Goal: Task Accomplishment & Management: Use online tool/utility

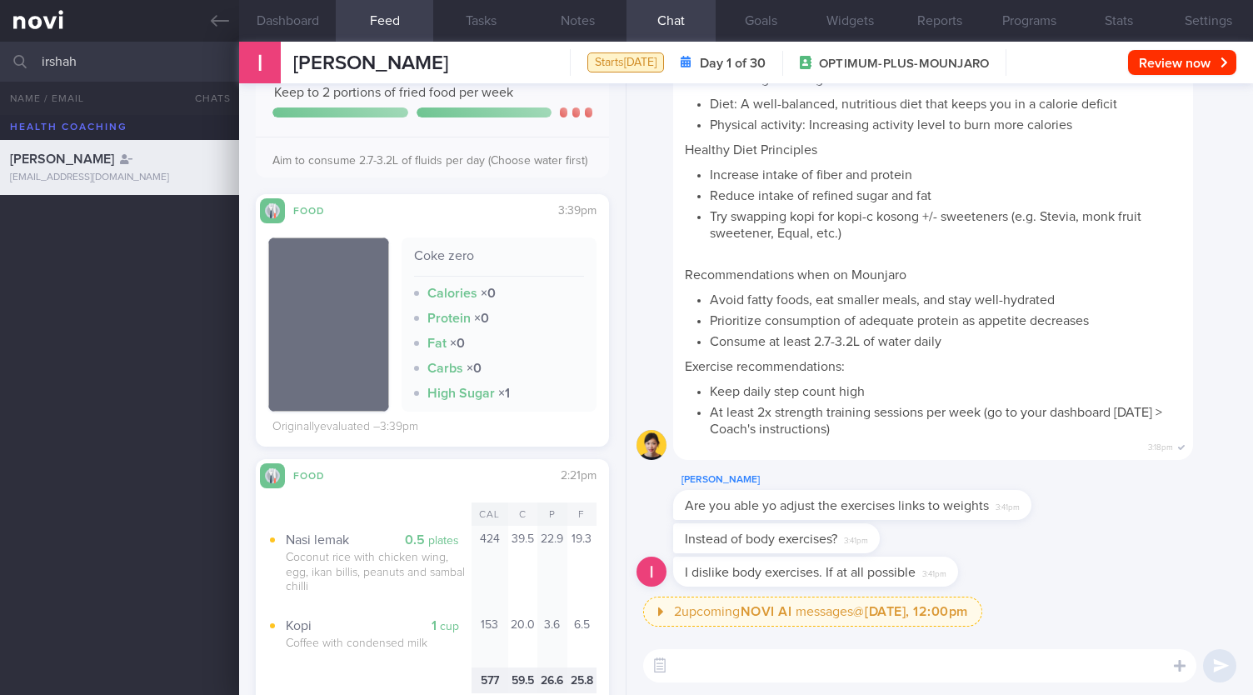
scroll to position [167, 0]
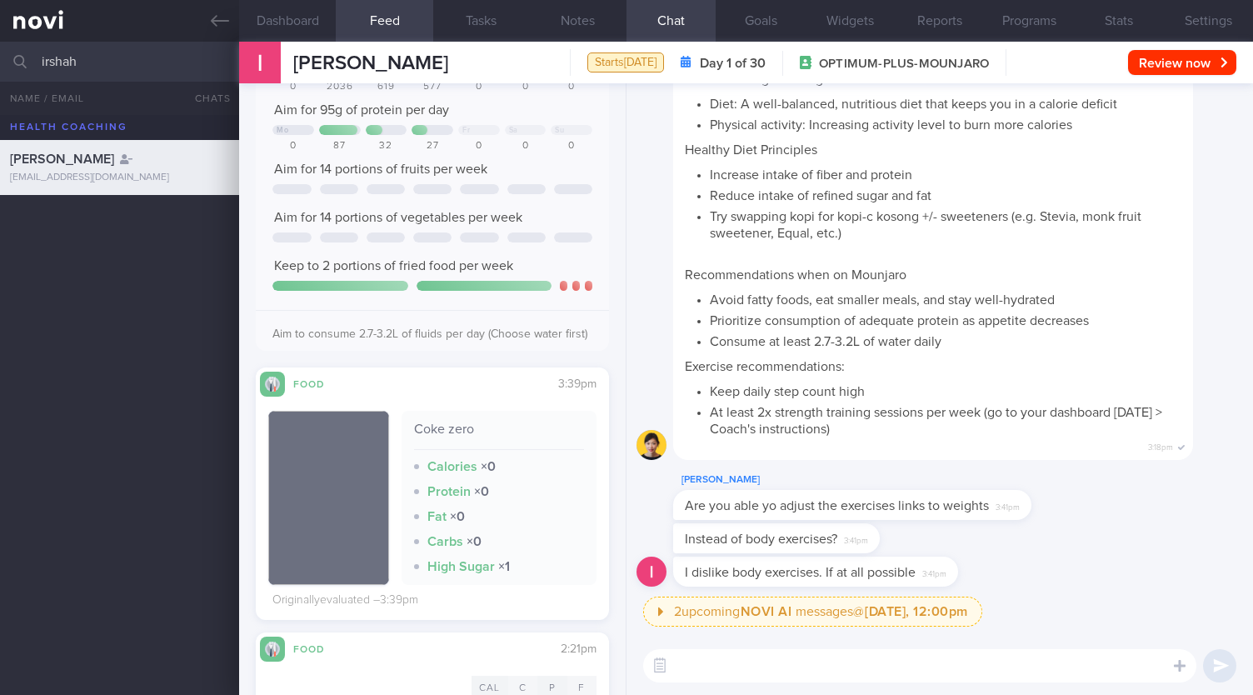
drag, startPoint x: 118, startPoint y: 46, endPoint x: 0, endPoint y: 47, distance: 118.3
click at [0, 47] on input "irshah" at bounding box center [626, 62] width 1253 height 40
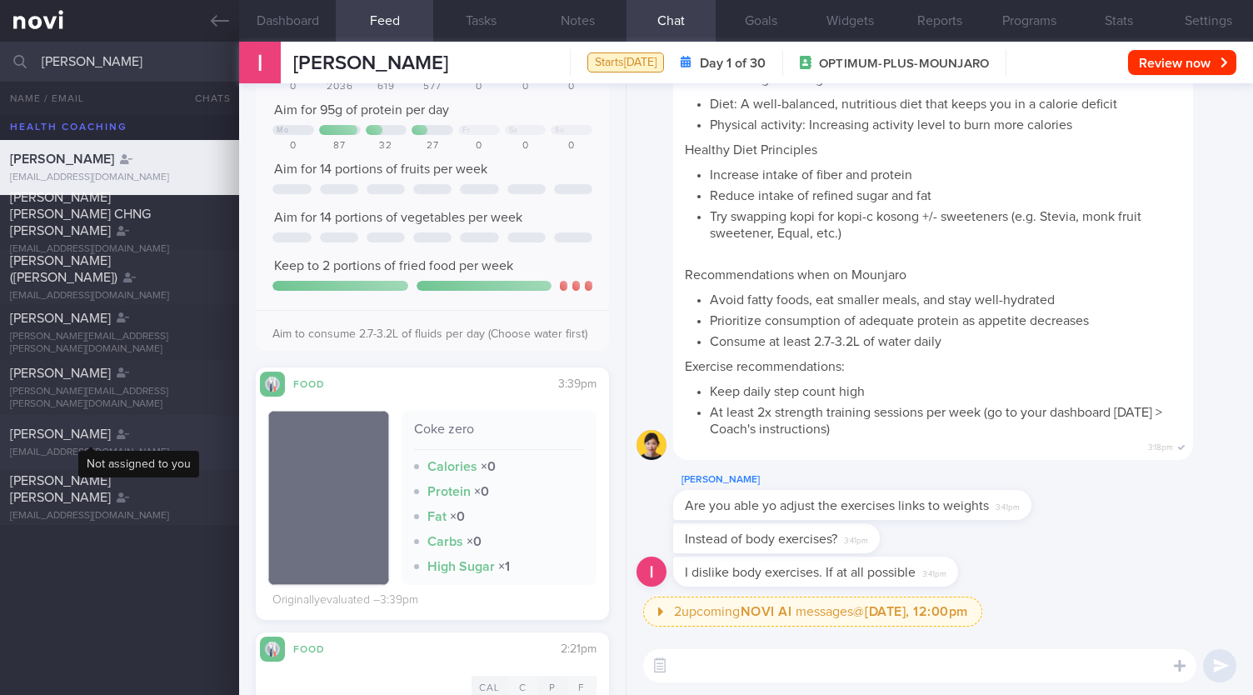
type input "sarah"
click at [117, 426] on div at bounding box center [123, 434] width 12 height 17
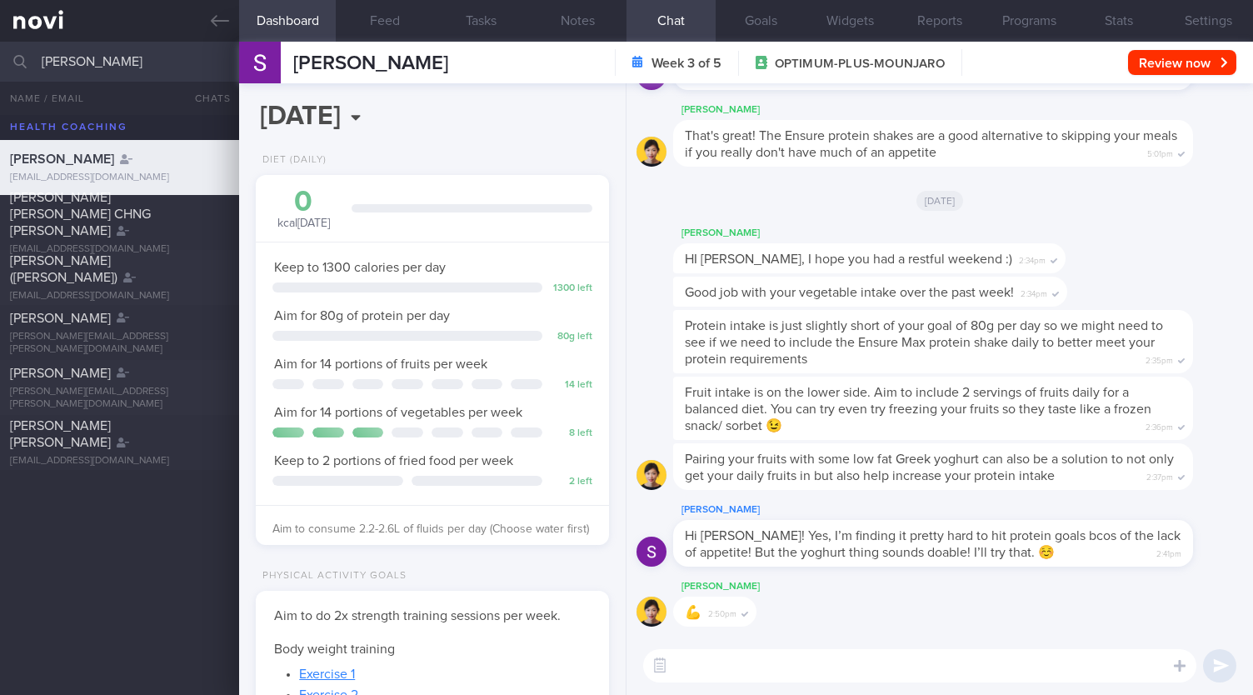
scroll to position [178, 310]
click at [375, 22] on button "Feed" at bounding box center [384, 21] width 97 height 42
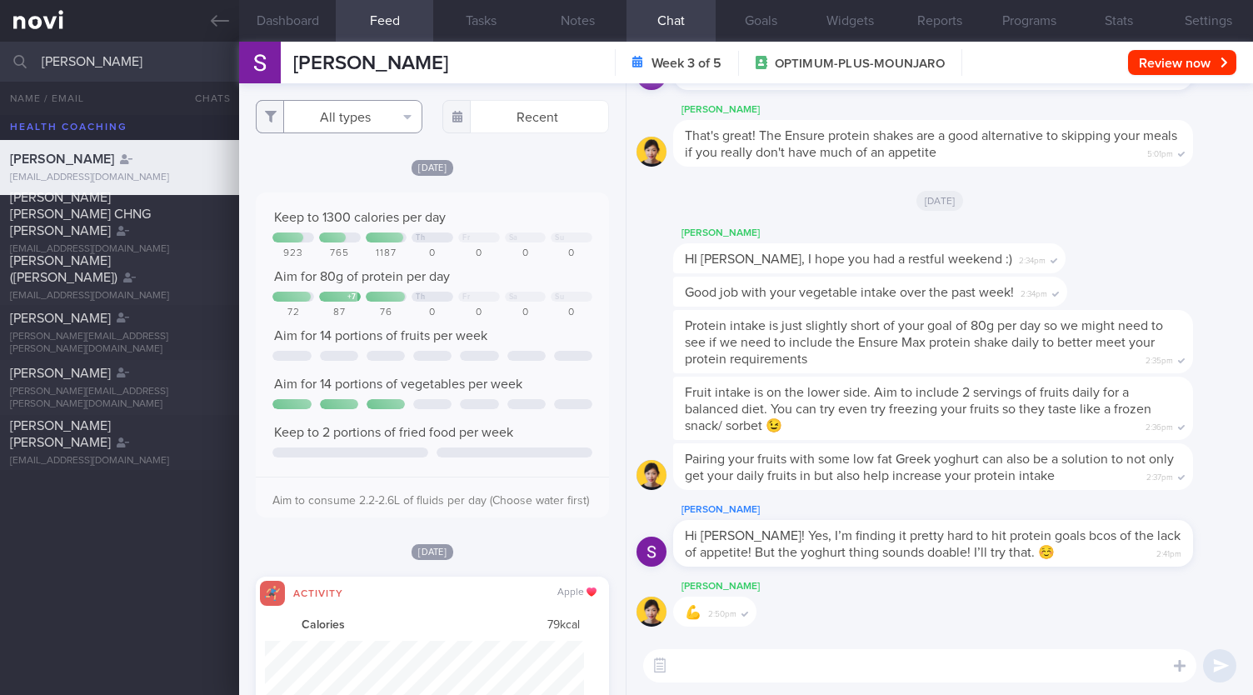
click at [361, 116] on button "All types" at bounding box center [339, 116] width 167 height 33
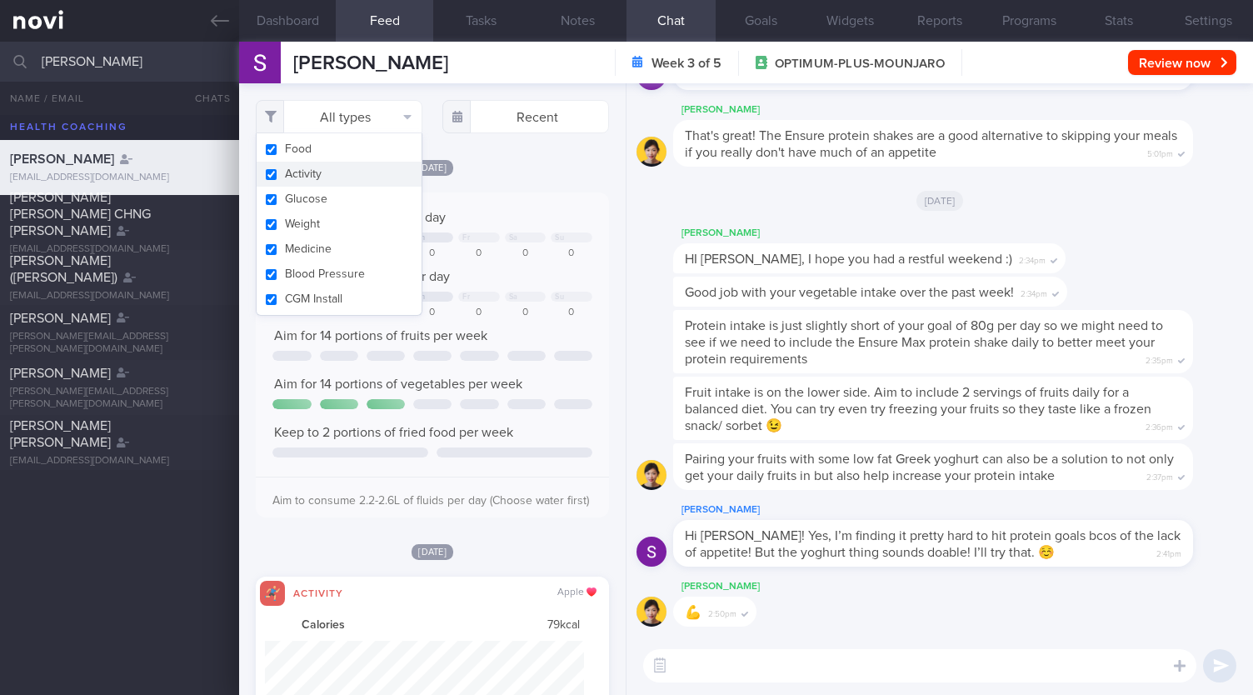
click at [310, 171] on button "Activity" at bounding box center [339, 174] width 165 height 25
checkbox input "false"
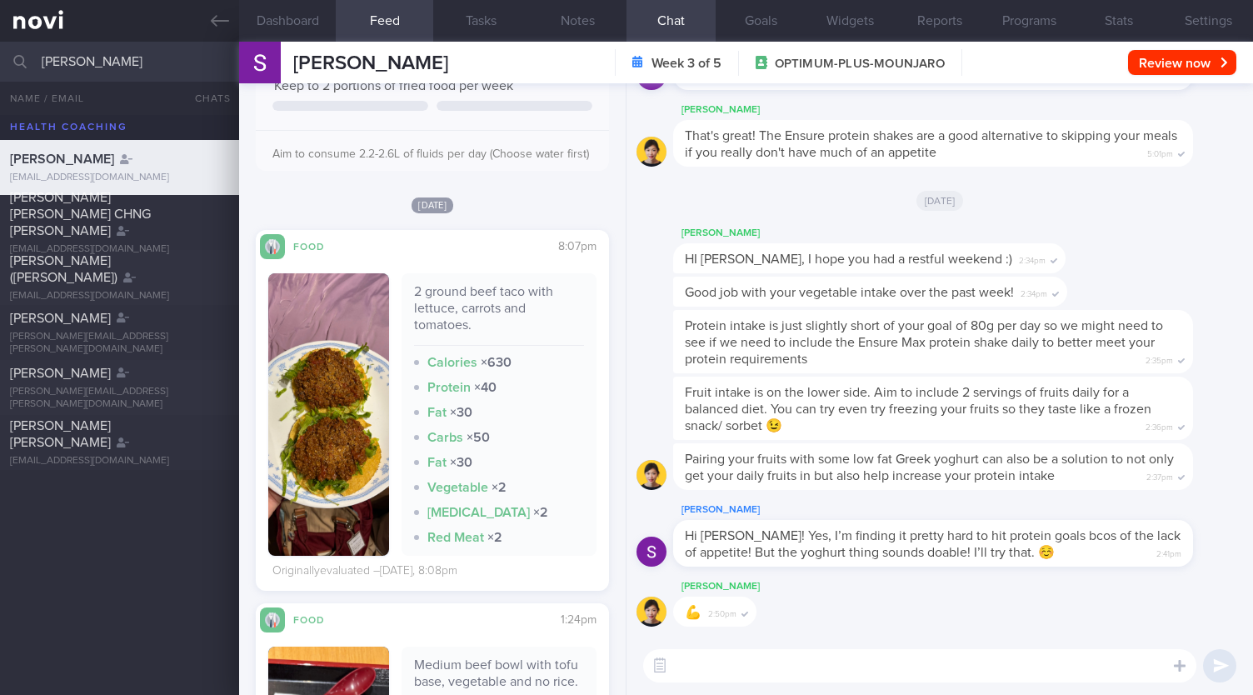
scroll to position [416, 0]
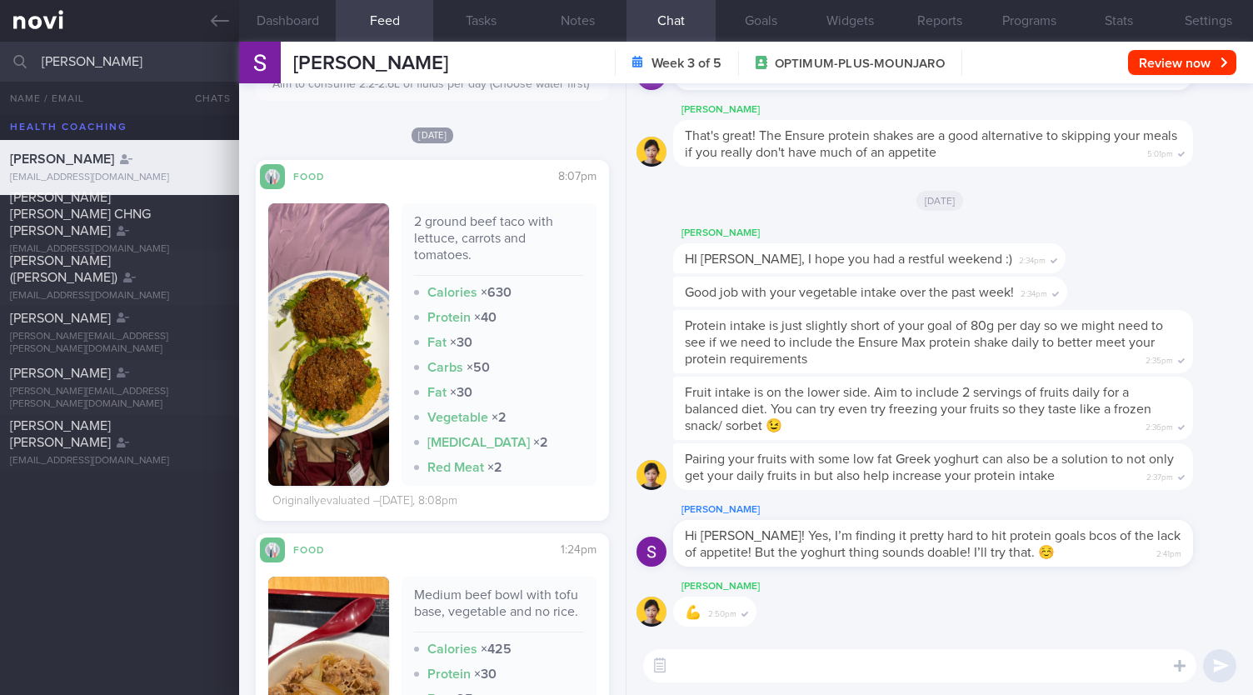
click at [315, 408] on button "button" at bounding box center [328, 344] width 121 height 282
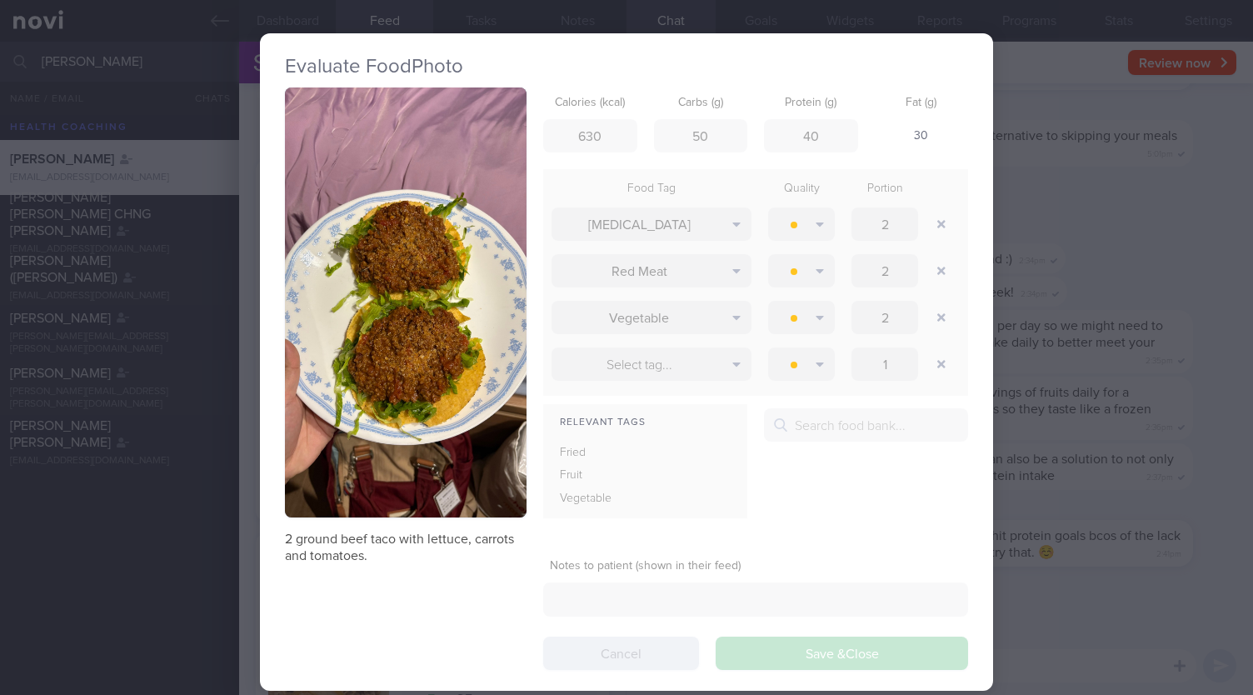
click at [214, 584] on div "Evaluate Food Photo 2 ground beef taco with lettuce, carrots and tomatoes. Calo…" at bounding box center [626, 347] width 1253 height 695
